Goal: Entertainment & Leisure: Consume media (video, audio)

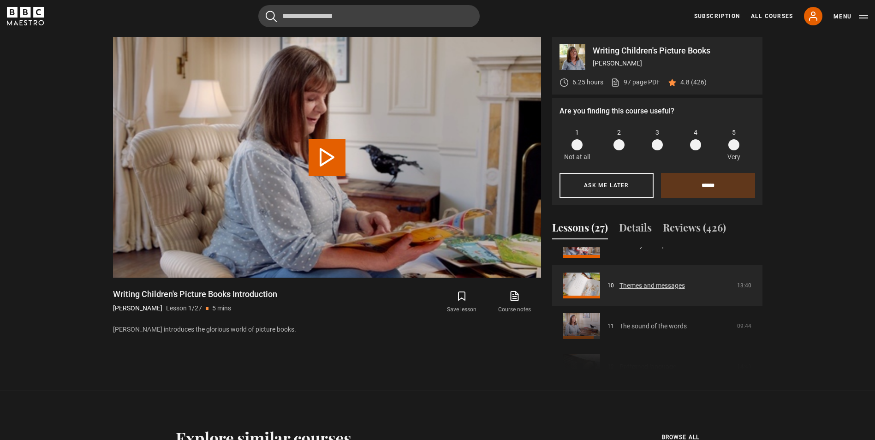
scroll to position [369, 0]
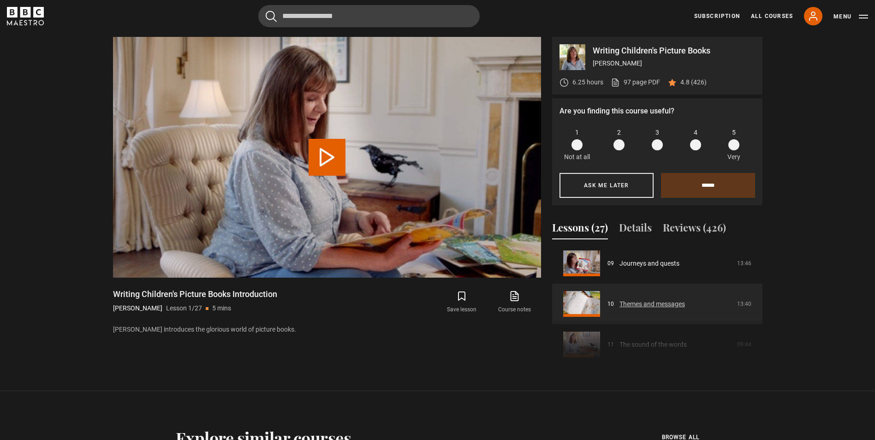
click at [637, 304] on link "Themes and messages" at bounding box center [651, 304] width 65 height 10
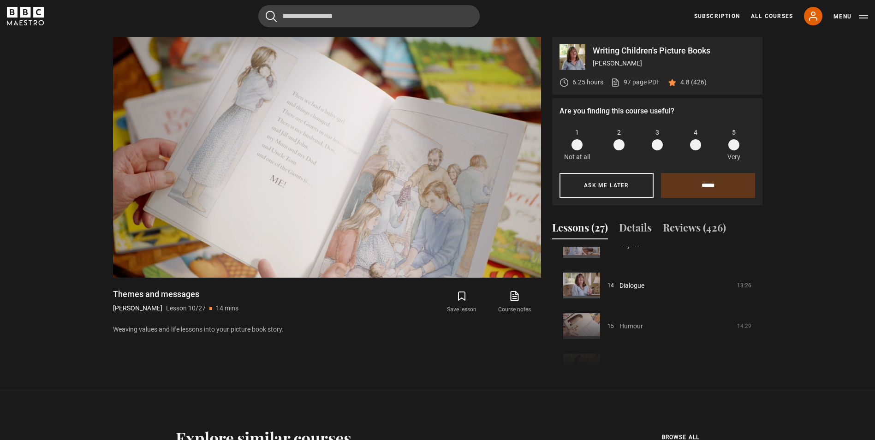
scroll to position [596, 0]
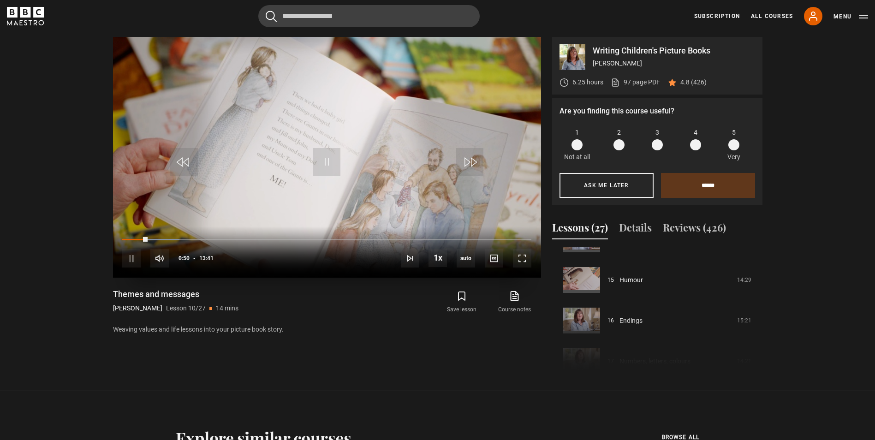
drag, startPoint x: 128, startPoint y: 238, endPoint x: 120, endPoint y: 238, distance: 8.3
click at [120, 238] on div "10s Skip Back 10 seconds Pause 10s Skip Forward 10 seconds Loaded : 14.01% 01:2…" at bounding box center [327, 251] width 428 height 51
click at [125, 239] on div "Loaded : 14.01% 00:03 00:51" at bounding box center [326, 239] width 409 height 3
click at [319, 166] on span "Video Player" at bounding box center [327, 162] width 28 height 28
drag, startPoint x: 131, startPoint y: 235, endPoint x: 106, endPoint y: 240, distance: 25.5
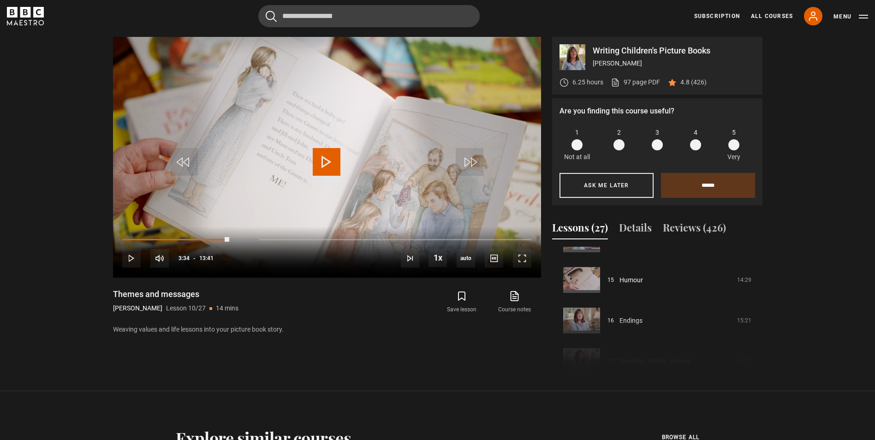
click at [106, 240] on div "Writing Children's Picture Books [PERSON_NAME] 6.25 hours 97 page PDF (opens in…" at bounding box center [438, 204] width 664 height 335
drag, startPoint x: 106, startPoint y: 240, endPoint x: 125, endPoint y: 240, distance: 18.9
click at [125, 240] on div "03:34" at bounding box center [175, 239] width 107 height 3
click at [440, 221] on span "1.5x" at bounding box center [439, 218] width 12 height 7
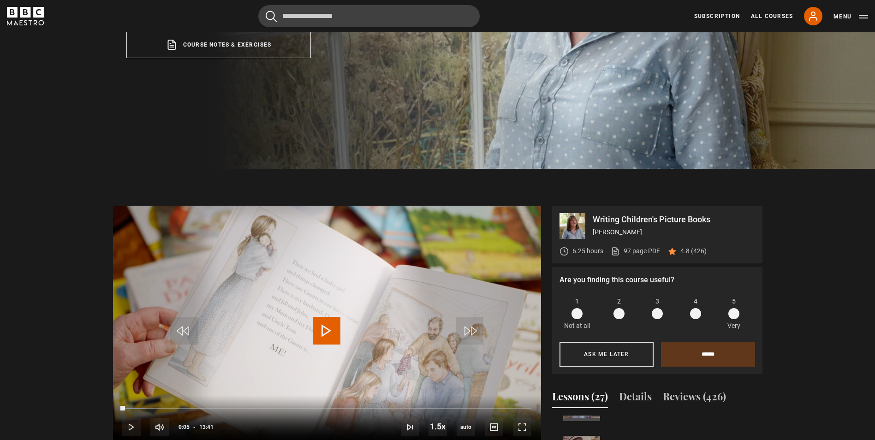
click at [339, 328] on span "Video Player" at bounding box center [327, 331] width 28 height 28
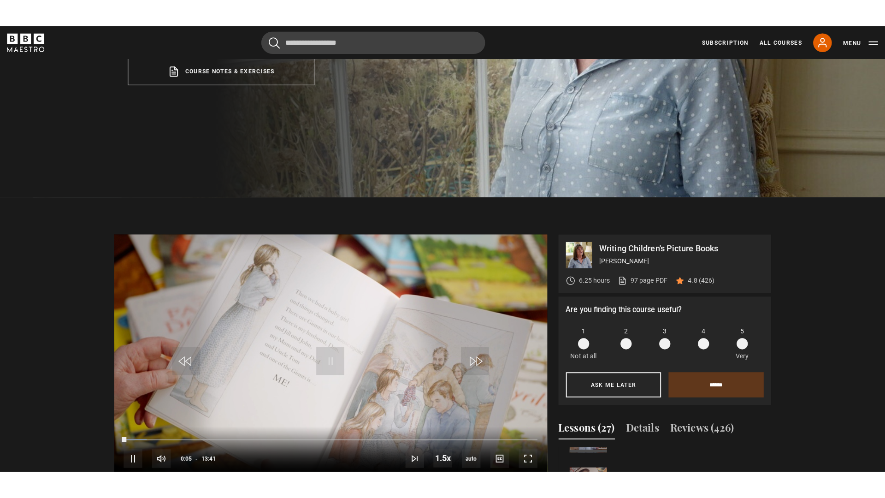
scroll to position [282, 0]
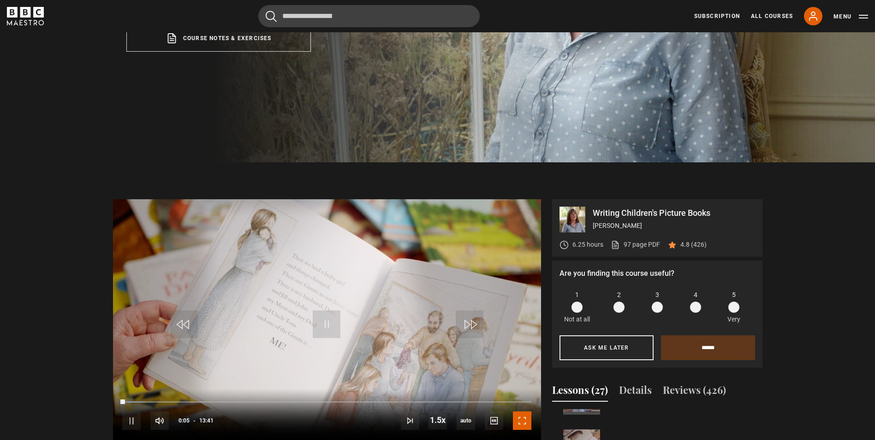
click at [523, 423] on span "Video Player" at bounding box center [522, 420] width 18 height 18
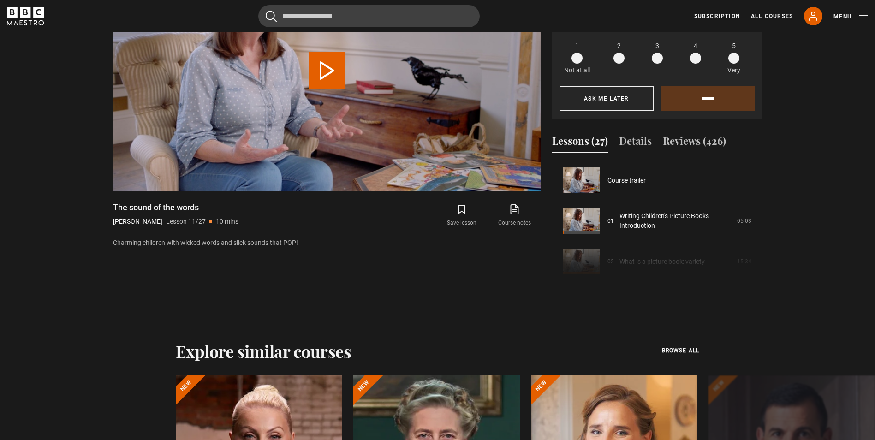
scroll to position [406, 0]
